Goal: Task Accomplishment & Management: Manage account settings

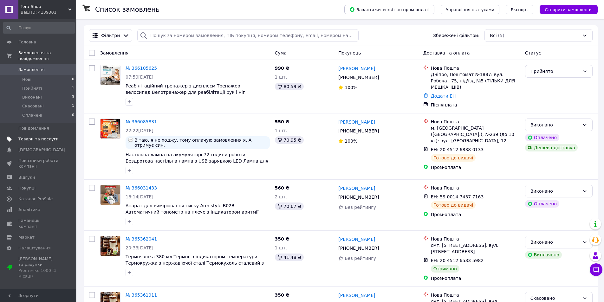
click at [25, 136] on span "Товари та послуги" at bounding box center [38, 139] width 40 height 6
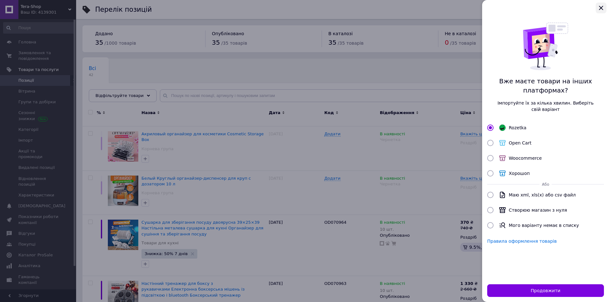
click at [604, 8] on icon "Закрыть" at bounding box center [601, 8] width 8 height 8
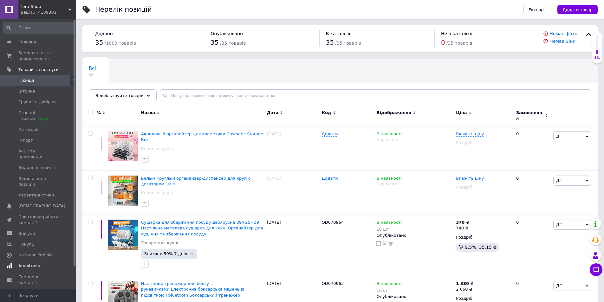
click at [34, 263] on span "Аналітика" at bounding box center [29, 266] width 22 height 6
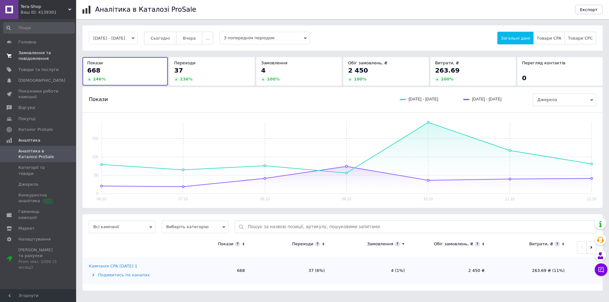
click at [39, 60] on span "Замовлення та повідомлення" at bounding box center [38, 55] width 40 height 11
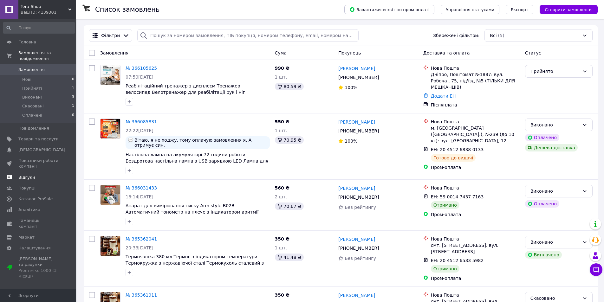
click at [28, 175] on span "Відгуки" at bounding box center [26, 178] width 16 height 6
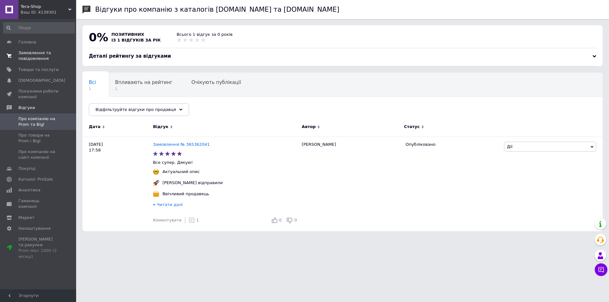
click at [34, 51] on span "Замовлення та повідомлення" at bounding box center [38, 55] width 40 height 11
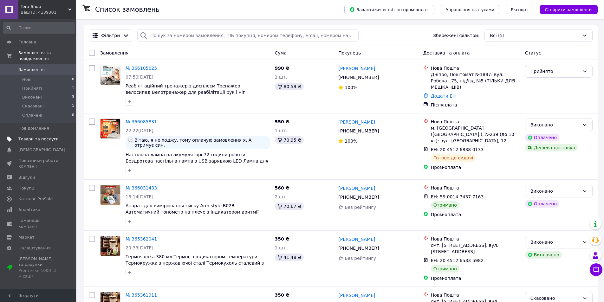
click at [37, 136] on link "Товари та послуги" at bounding box center [39, 139] width 78 height 11
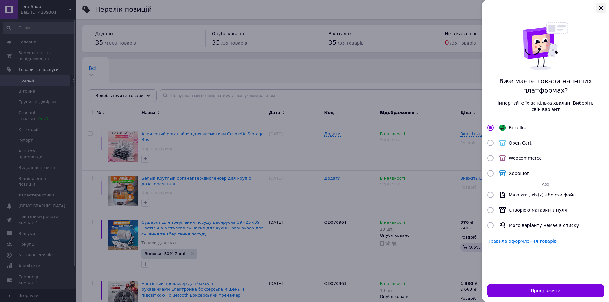
click at [601, 7] on icon "Закрыть" at bounding box center [600, 8] width 4 height 4
